Goal: Task Accomplishment & Management: Complete application form

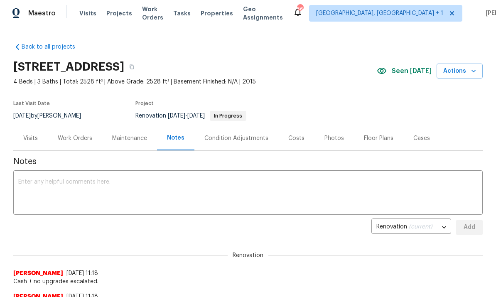
click at [71, 136] on div "Work Orders" at bounding box center [75, 138] width 34 height 8
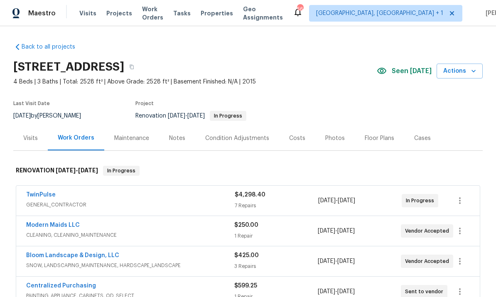
click at [42, 196] on link "TwinPulse" at bounding box center [41, 195] width 30 height 6
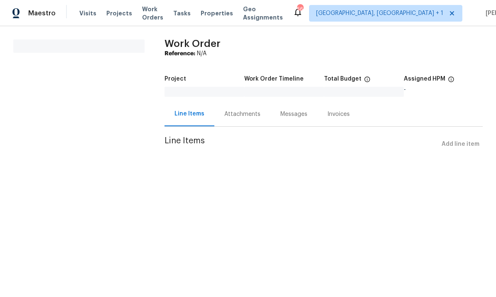
click at [458, 147] on div "Line Items Add line item" at bounding box center [324, 144] width 318 height 15
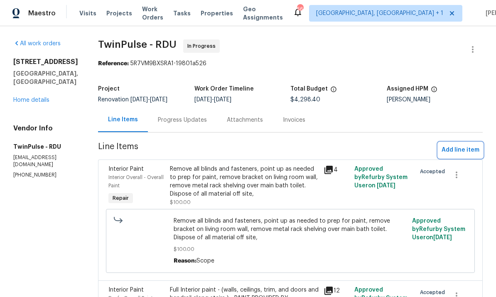
click at [463, 149] on span "Add line item" at bounding box center [461, 150] width 38 height 10
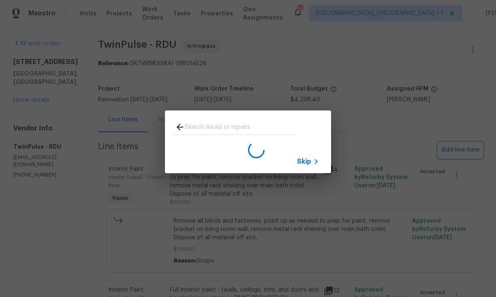
click at [462, 108] on div "Skip" at bounding box center [248, 142] width 496 height 284
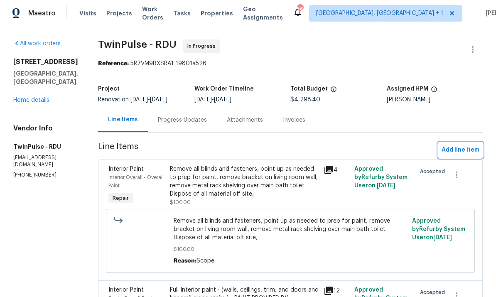
click at [459, 147] on span "Add line item" at bounding box center [461, 150] width 38 height 10
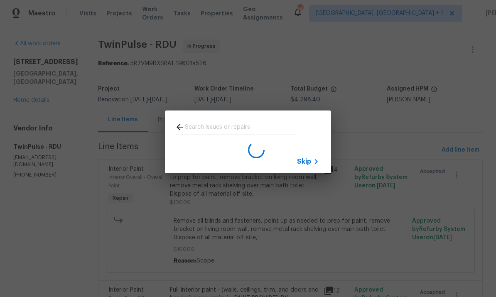
click at [205, 126] on input "text" at bounding box center [240, 128] width 111 height 12
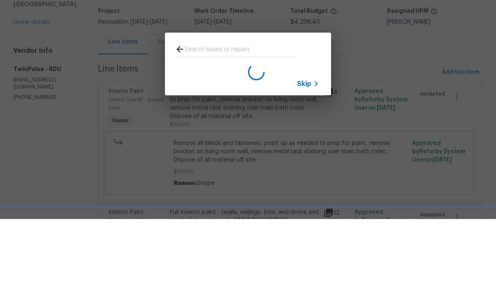
click at [177, 122] on icon at bounding box center [180, 127] width 10 height 10
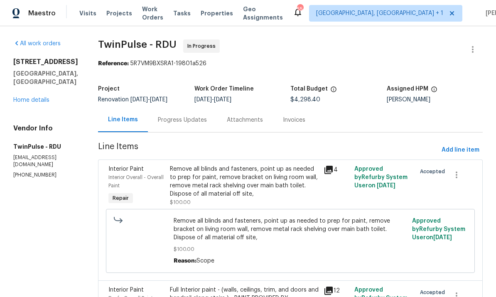
click at [185, 108] on div "Progress Updates" at bounding box center [182, 120] width 69 height 25
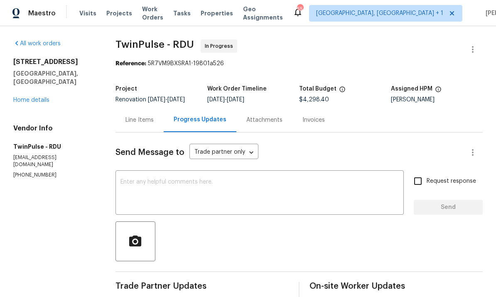
click at [470, 177] on span "Request response" at bounding box center [451, 181] width 49 height 9
click at [427, 172] on input "Request response" at bounding box center [417, 180] width 17 height 17
click at [419, 172] on input "Request response" at bounding box center [417, 180] width 17 height 17
checkbox input "false"
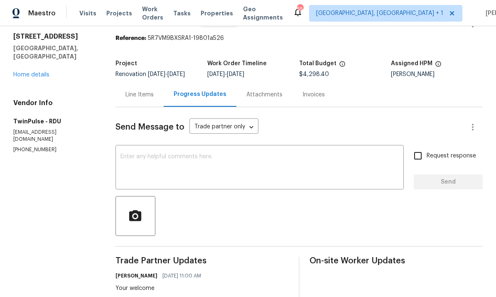
scroll to position [24, 0]
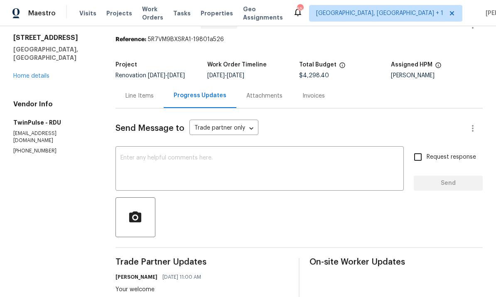
click at [140, 92] on div "Line Items" at bounding box center [140, 96] width 28 height 8
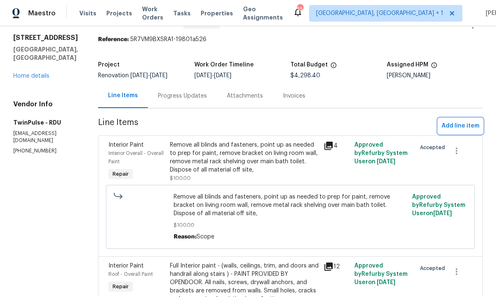
click at [463, 121] on span "Add line item" at bounding box center [461, 126] width 38 height 10
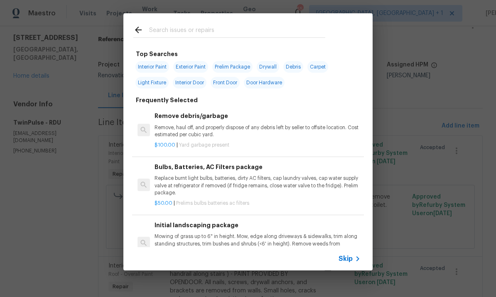
click at [176, 33] on input "text" at bounding box center [237, 31] width 176 height 12
click at [199, 81] on span "Interior Door" at bounding box center [190, 83] width 34 height 12
type input "Interior Door"
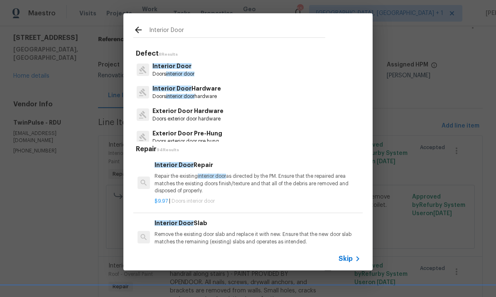
click at [182, 69] on span "Interior Door" at bounding box center [172, 66] width 39 height 6
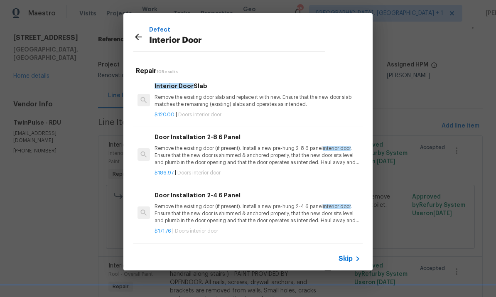
scroll to position [60, 0]
click at [301, 209] on p "Remove the existing door (if present). Install a new pre-hung 2-4 6 panel inter…" at bounding box center [258, 213] width 206 height 21
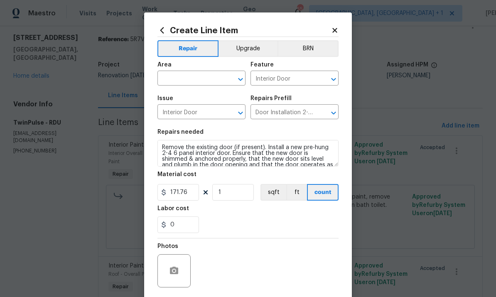
click at [200, 77] on input "text" at bounding box center [190, 79] width 65 height 13
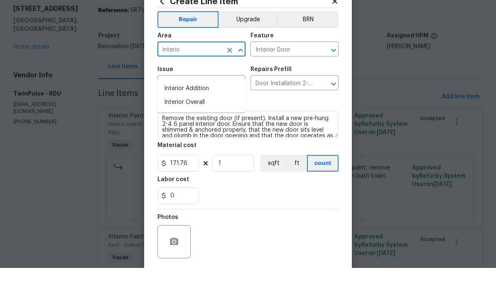
click at [200, 125] on li "Interior Overall" at bounding box center [202, 132] width 88 height 14
type input "Interior Overall"
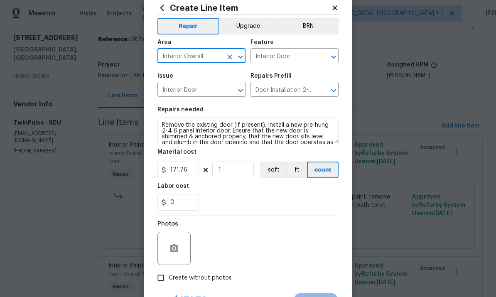
scroll to position [33, 0]
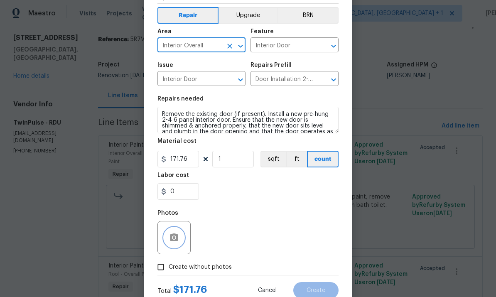
click at [178, 239] on icon "button" at bounding box center [174, 237] width 8 height 7
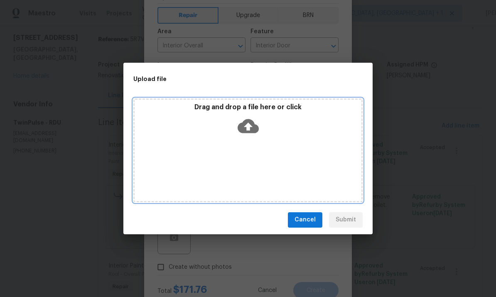
click at [251, 123] on icon at bounding box center [248, 126] width 21 height 14
click at [250, 124] on icon at bounding box center [248, 126] width 21 height 14
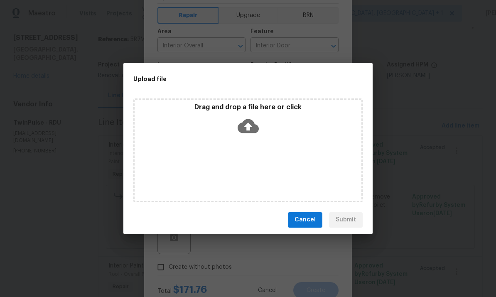
scroll to position [0, 0]
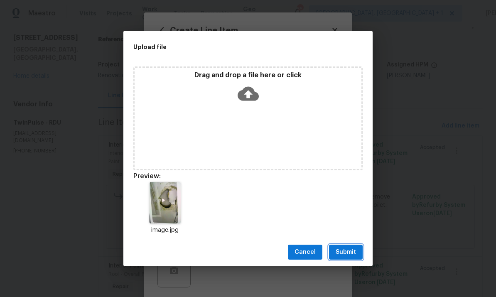
click at [345, 254] on span "Submit" at bounding box center [346, 252] width 20 height 10
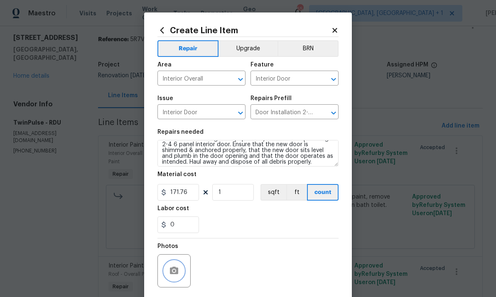
scroll to position [10, 0]
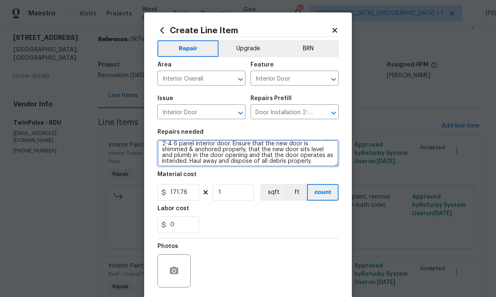
click at [288, 166] on textarea "Remove the existing door (if present). Install a new pre-hung 2-4 6 panel inter…" at bounding box center [248, 153] width 181 height 27
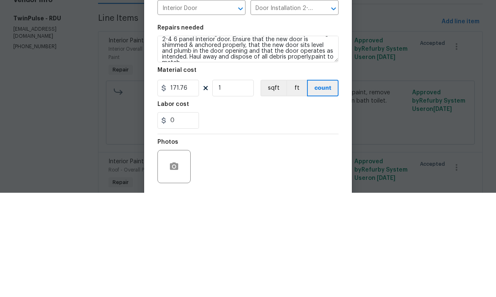
scroll to position [31, 0]
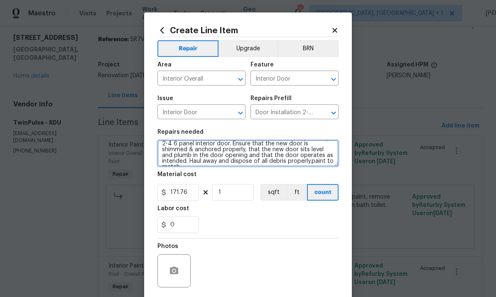
click at [266, 166] on textarea "Remove the existing door (if present). Install a new pre-hung 2-4 6 panel inter…" at bounding box center [248, 153] width 181 height 27
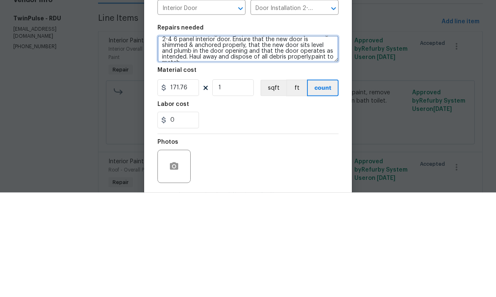
click at [273, 140] on textarea "Remove the existing door (if present). Install a new pre-hung 2-4 6 panel inter…" at bounding box center [248, 153] width 181 height 27
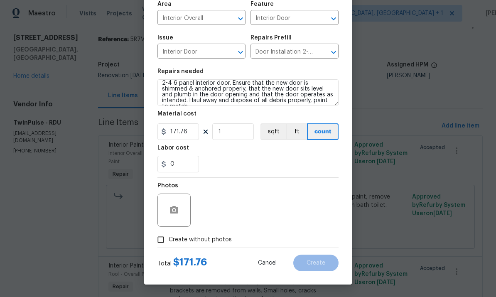
scroll to position [62, 0]
type textarea "Remove the existing door (if present). Install a new pre-hung 2-4 6 panel inter…"
click at [177, 209] on icon "button" at bounding box center [174, 209] width 8 height 7
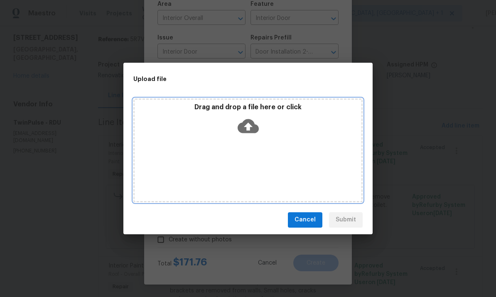
click at [246, 127] on icon at bounding box center [248, 126] width 21 height 21
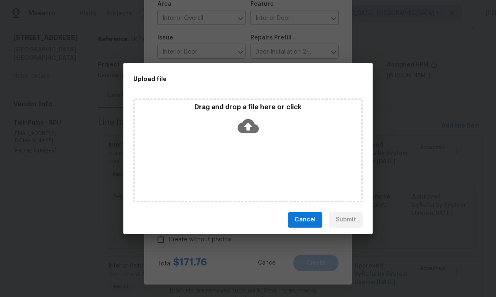
click at [432, 188] on div "Upload file Drag and drop a file here or click Cancel Submit" at bounding box center [248, 148] width 496 height 297
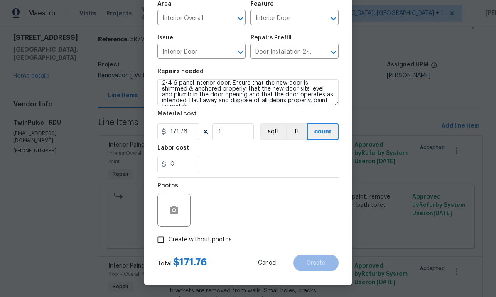
click at [168, 244] on input "Create without photos" at bounding box center [161, 240] width 16 height 16
checkbox input "true"
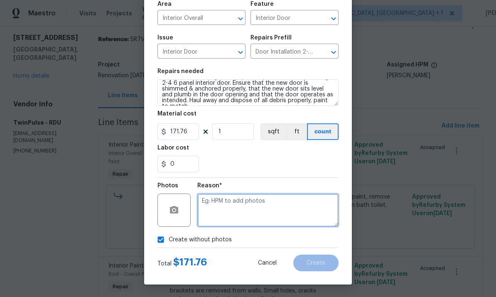
click at [224, 204] on textarea at bounding box center [267, 210] width 141 height 33
type textarea "To come"
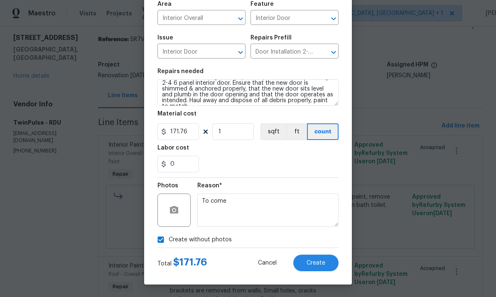
click at [317, 264] on span "Create" at bounding box center [316, 263] width 19 height 6
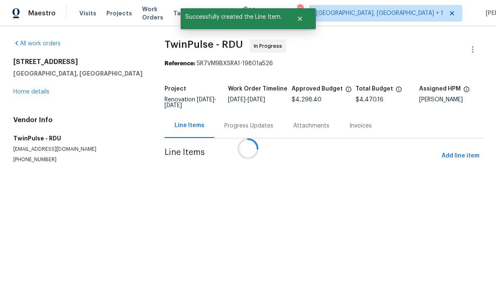
scroll to position [0, 0]
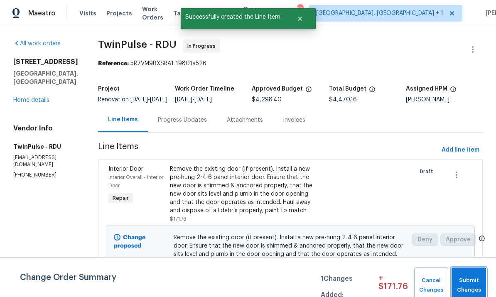
click at [471, 283] on span "Submit Changes" at bounding box center [469, 285] width 26 height 19
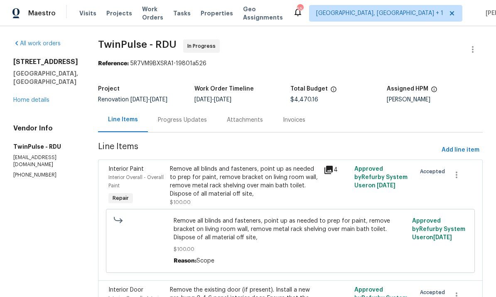
click at [39, 101] on link "Home details" at bounding box center [31, 100] width 36 height 6
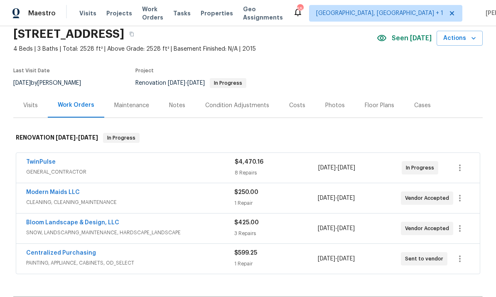
scroll to position [34, 0]
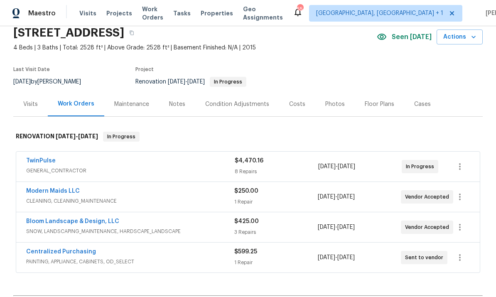
click at [43, 158] on link "TwinPulse" at bounding box center [41, 161] width 30 height 6
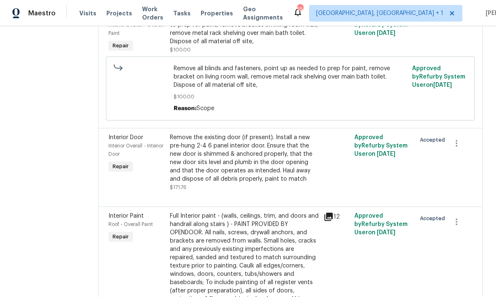
scroll to position [154, 0]
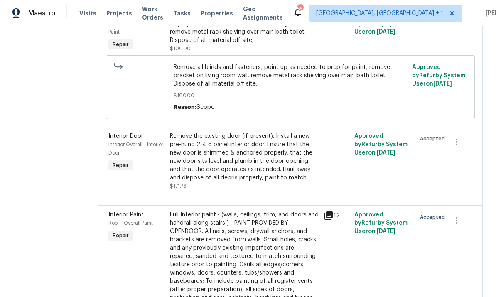
click at [254, 172] on div "Remove the existing door (if present). Install a new pre-hung 2-4 6 panel inter…" at bounding box center [244, 157] width 149 height 50
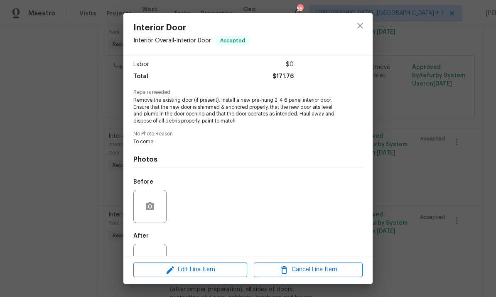
scroll to position [55, 0]
click at [153, 212] on icon "button" at bounding box center [150, 207] width 10 height 10
